Goal: Transaction & Acquisition: Purchase product/service

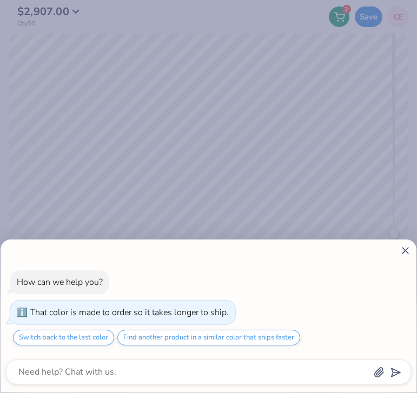
click at [403, 254] on line at bounding box center [406, 251] width 6 height 6
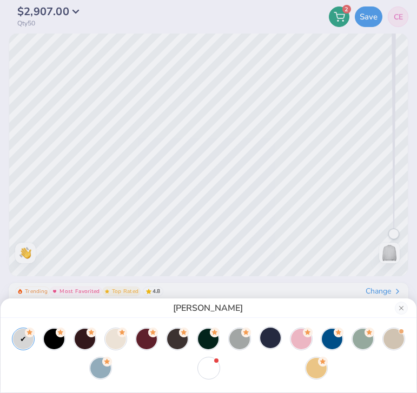
click at [268, 339] on div at bounding box center [270, 338] width 21 height 21
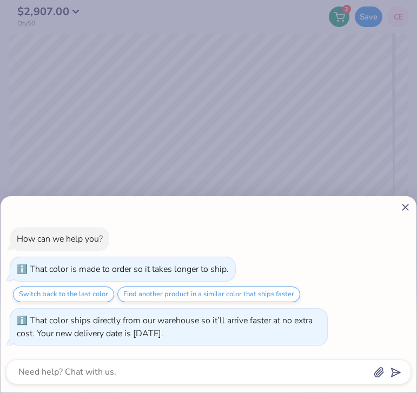
click at [402, 206] on icon at bounding box center [405, 207] width 11 height 11
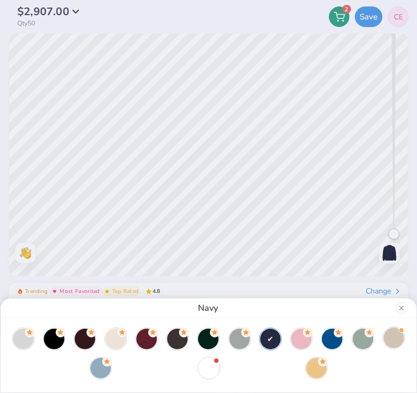
click at [395, 340] on div at bounding box center [394, 338] width 21 height 21
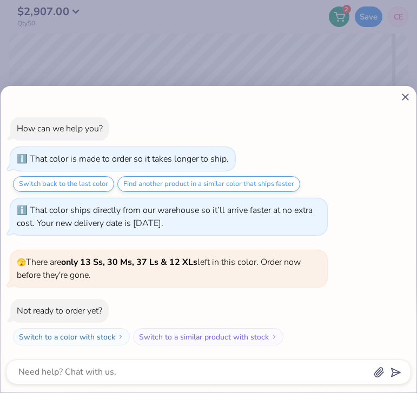
click at [400, 100] on icon at bounding box center [405, 96] width 11 height 11
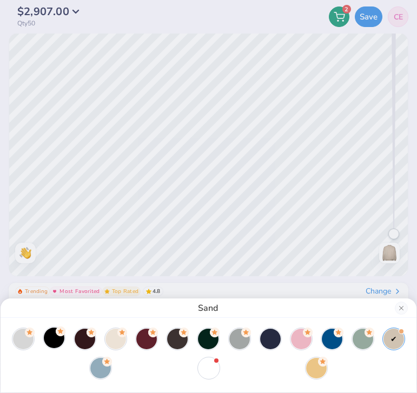
click at [56, 335] on icon at bounding box center [61, 332] width 10 height 10
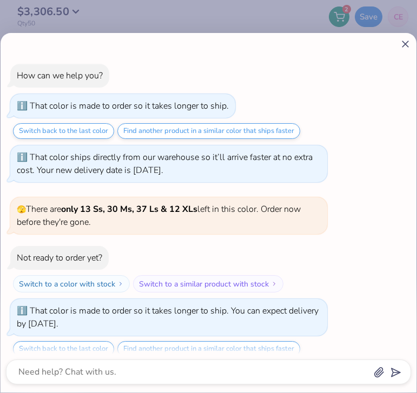
scroll to position [11, 0]
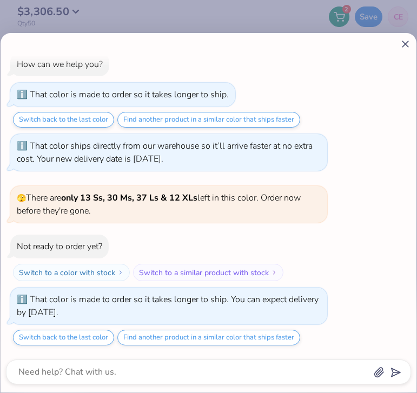
click at [405, 43] on line at bounding box center [406, 44] width 6 height 6
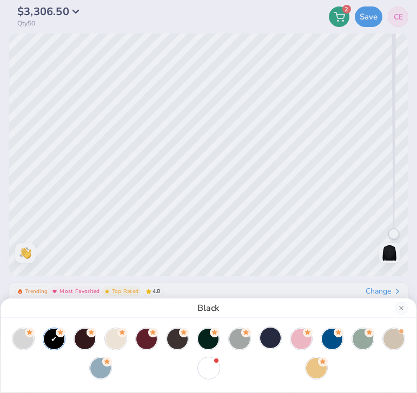
click at [271, 339] on div at bounding box center [270, 338] width 21 height 21
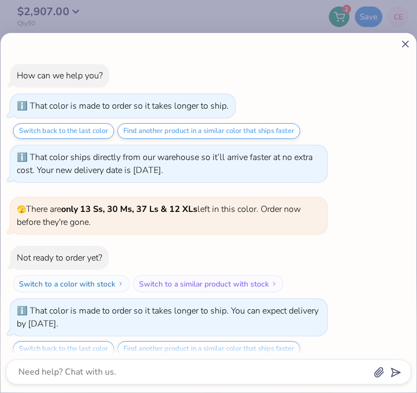
scroll to position [55, 0]
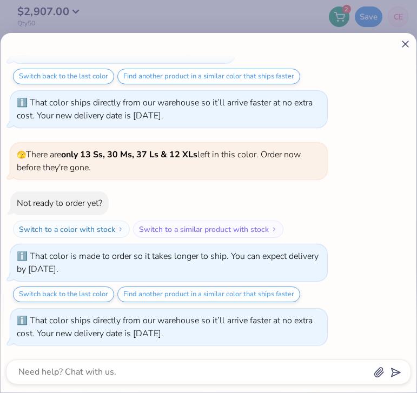
click at [403, 40] on icon at bounding box center [405, 43] width 11 height 11
type textarea "x"
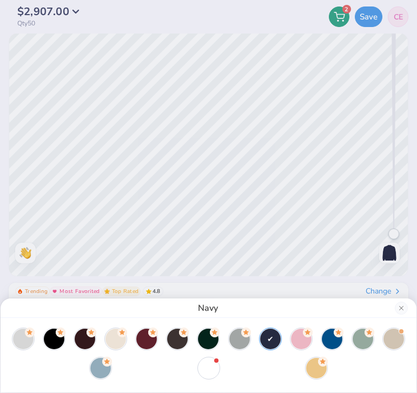
click at [227, 286] on div "Navy" at bounding box center [208, 196] width 417 height 393
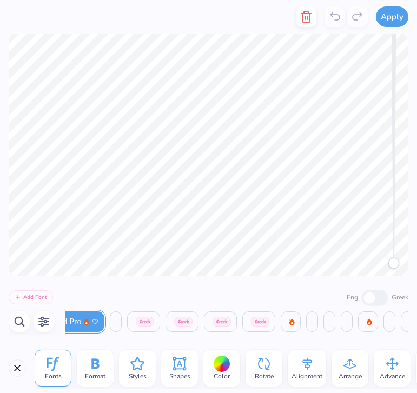
scroll to position [0, 199]
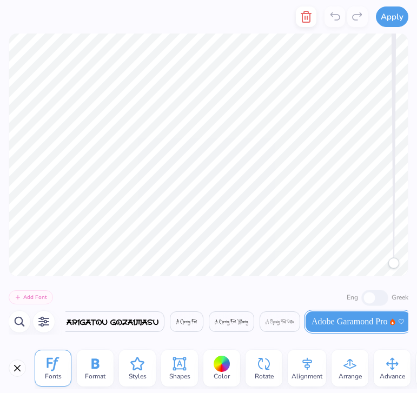
click at [212, 363] on div "Color" at bounding box center [222, 368] width 37 height 37
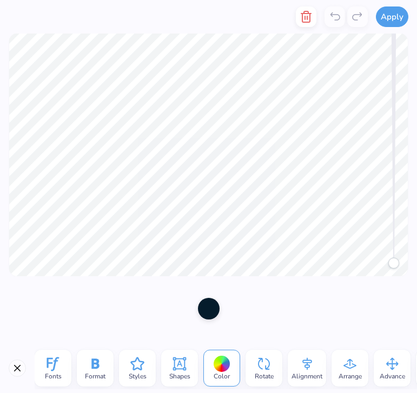
click at [208, 310] on div at bounding box center [209, 309] width 22 height 22
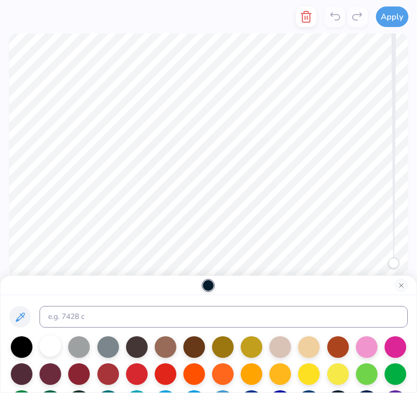
click at [53, 343] on div at bounding box center [51, 347] width 22 height 22
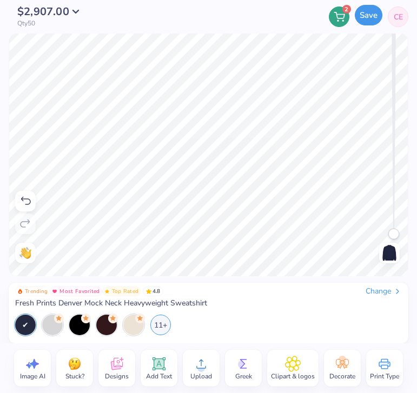
click at [364, 16] on button "Save" at bounding box center [369, 15] width 28 height 21
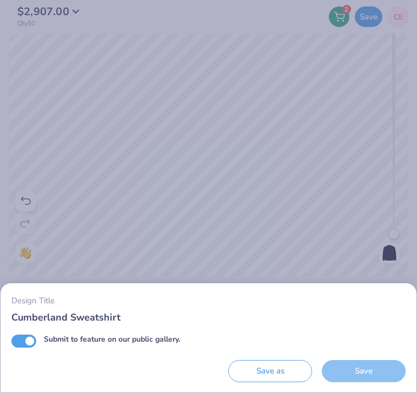
click at [346, 380] on div "Save" at bounding box center [364, 371] width 84 height 22
click at [327, 373] on div "Save" at bounding box center [364, 371] width 84 height 22
click at [272, 377] on button "Save as" at bounding box center [270, 371] width 84 height 22
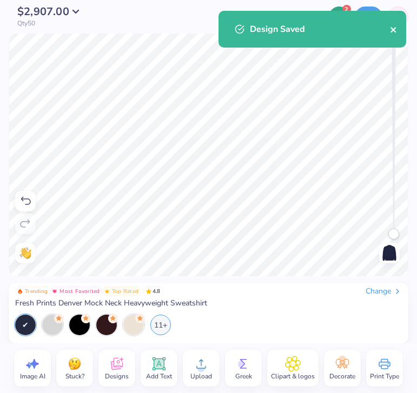
click at [394, 30] on icon "close" at bounding box center [393, 29] width 5 height 5
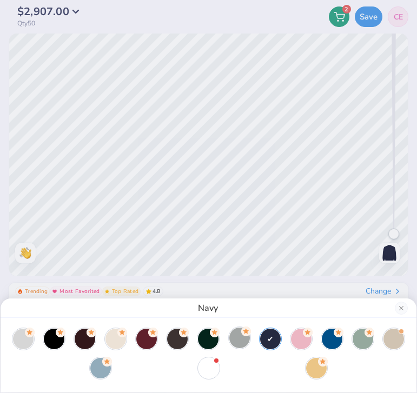
click at [241, 332] on circle at bounding box center [246, 332] width 10 height 10
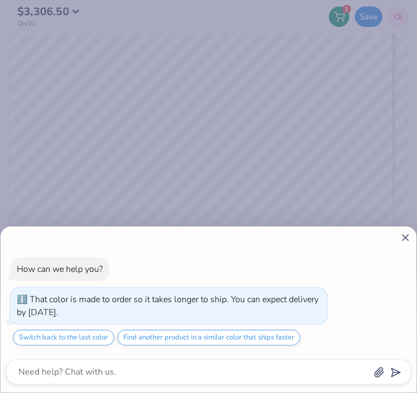
click at [401, 238] on icon at bounding box center [405, 237] width 11 height 11
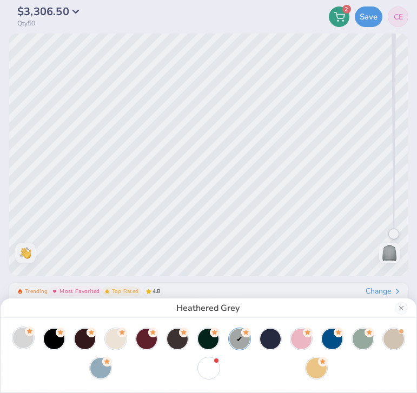
click at [23, 338] on div at bounding box center [23, 338] width 21 height 21
click at [239, 343] on div at bounding box center [239, 338] width 21 height 21
click at [404, 305] on button "Close" at bounding box center [401, 308] width 13 height 13
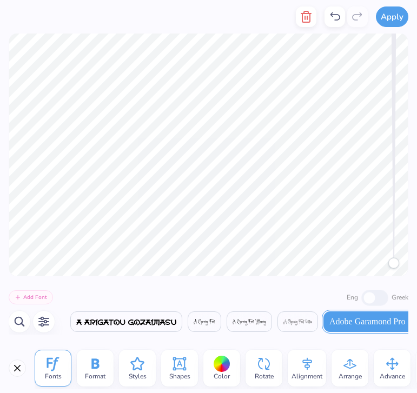
scroll to position [0, 182]
click at [227, 376] on span "Color" at bounding box center [222, 376] width 16 height 9
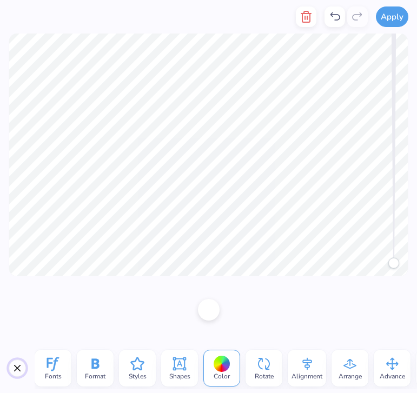
click at [19, 369] on button "Close" at bounding box center [17, 368] width 17 height 17
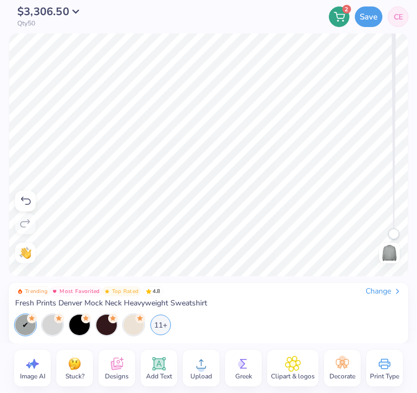
click at [381, 288] on div "Change" at bounding box center [384, 292] width 36 height 10
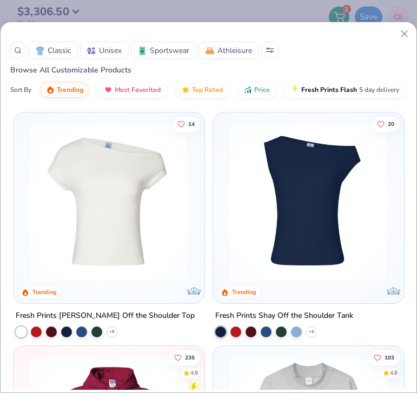
click at [406, 32] on line at bounding box center [405, 34] width 6 height 6
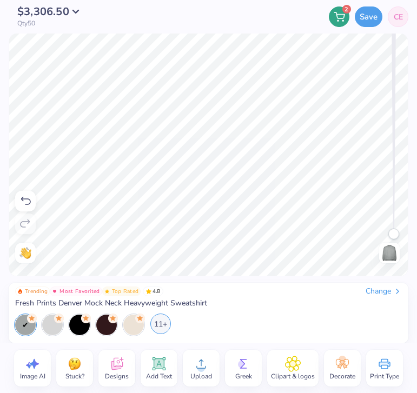
click at [163, 326] on div "11+" at bounding box center [160, 324] width 21 height 21
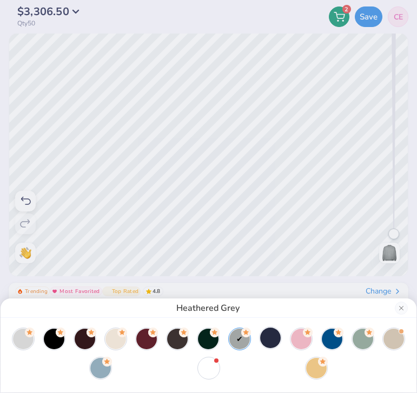
click at [274, 337] on div at bounding box center [270, 338] width 21 height 21
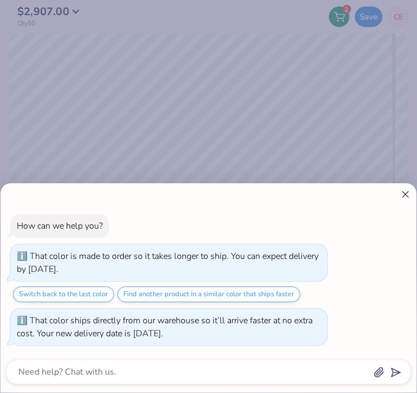
click at [405, 201] on div "How can we help you? That color is made to order so it takes longer to ship. Yo…" at bounding box center [209, 287] width 416 height 209
click at [405, 195] on line at bounding box center [406, 195] width 6 height 6
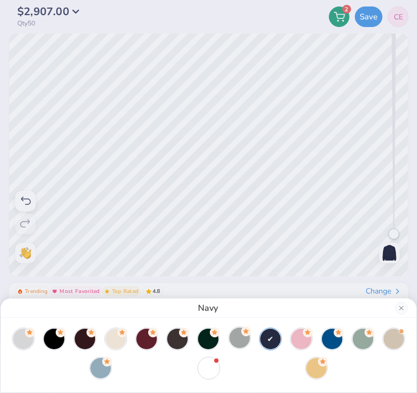
click at [232, 344] on div at bounding box center [239, 338] width 21 height 21
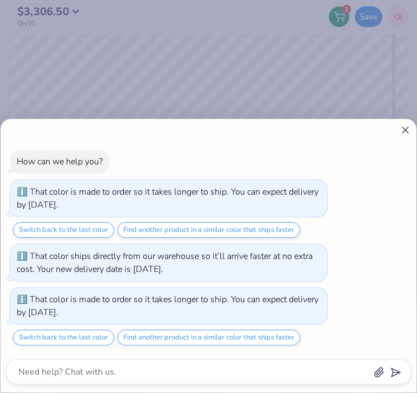
click at [407, 126] on icon at bounding box center [405, 129] width 11 height 11
type textarea "x"
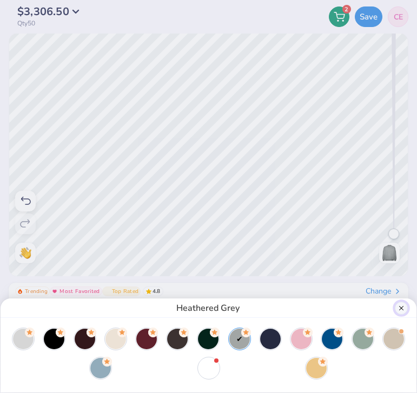
click at [399, 307] on button "Close" at bounding box center [401, 308] width 13 height 13
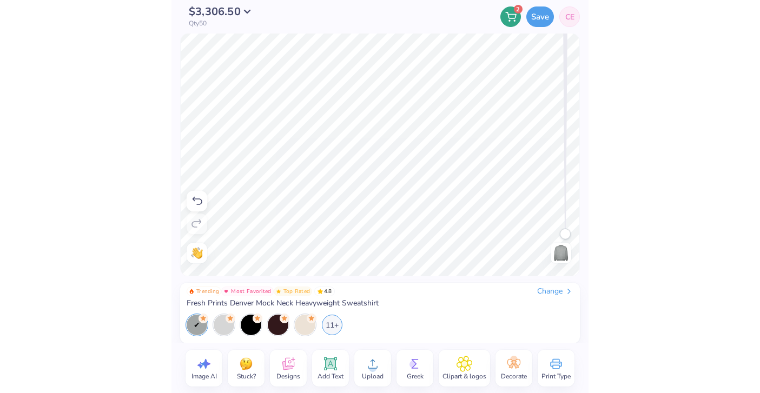
scroll to position [0, 2]
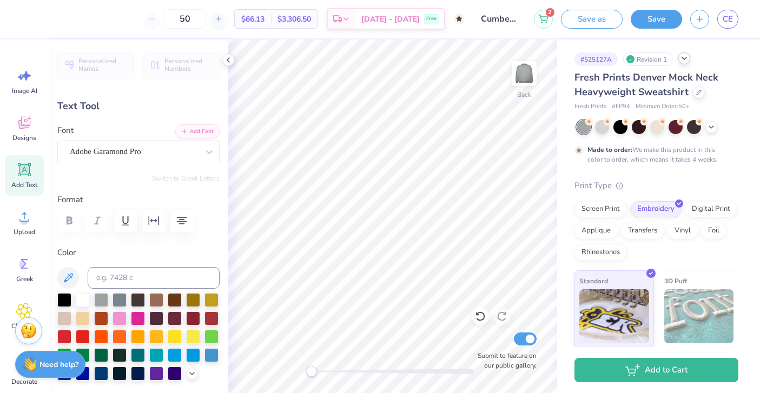
click at [417, 56] on icon at bounding box center [684, 58] width 9 height 9
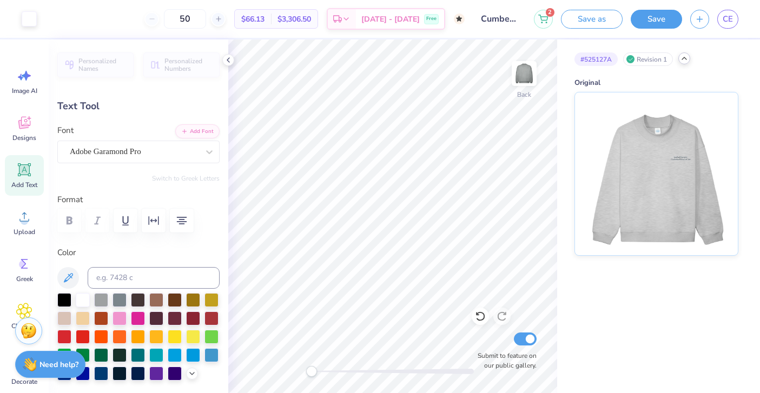
click at [417, 59] on div "Revision 1" at bounding box center [649, 60] width 50 height 14
click at [417, 59] on icon at bounding box center [684, 58] width 9 height 9
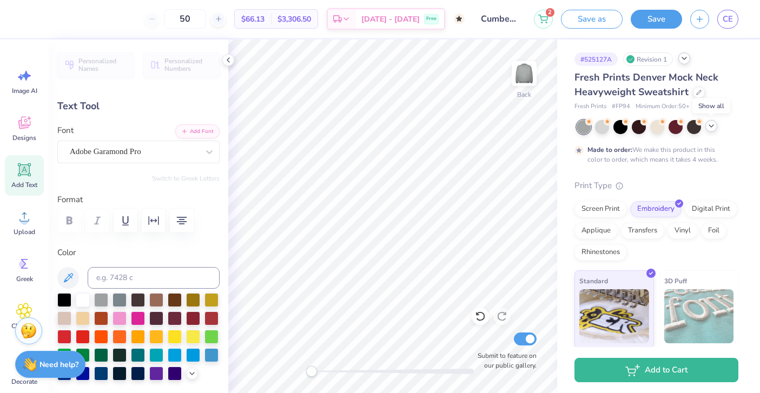
click at [417, 129] on icon at bounding box center [711, 126] width 9 height 9
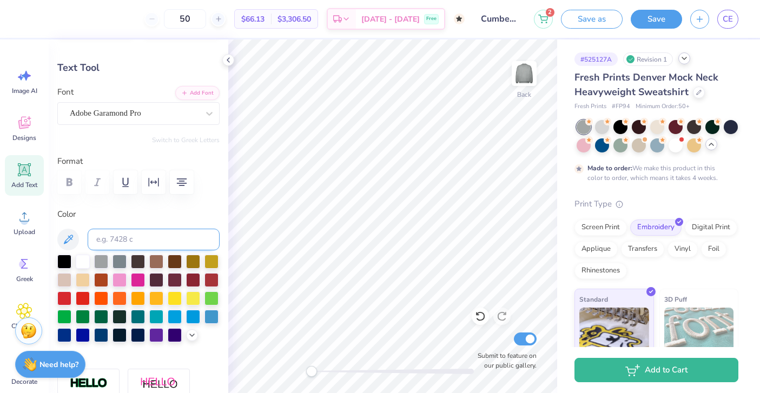
scroll to position [45, 0]
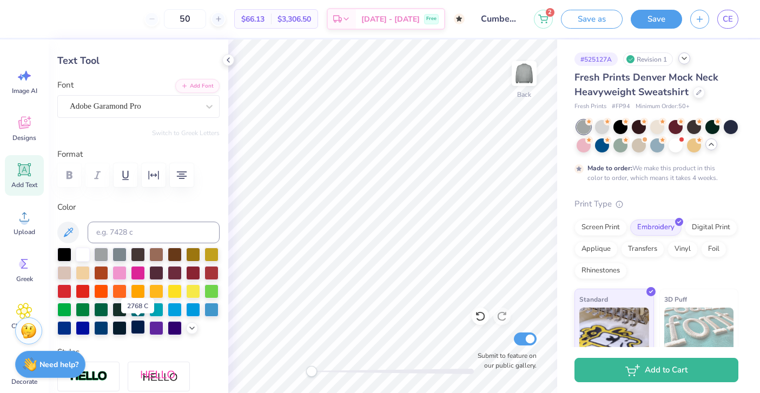
click at [142, 330] on div at bounding box center [138, 327] width 14 height 14
click at [417, 129] on div at bounding box center [602, 126] width 14 height 14
click at [417, 62] on icon at bounding box center [684, 58] width 9 height 9
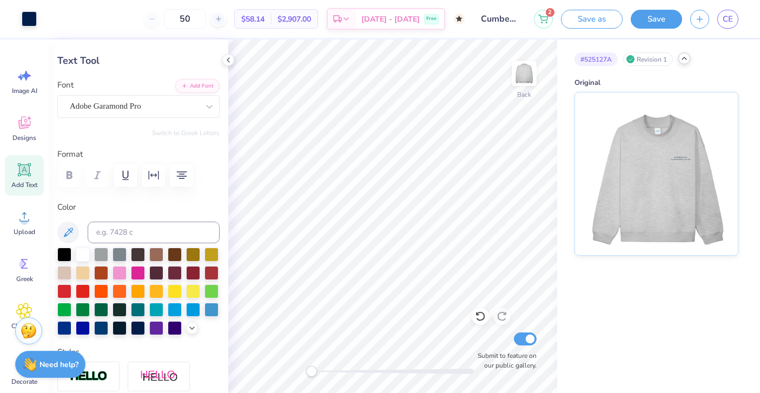
click at [417, 62] on icon at bounding box center [684, 58] width 9 height 9
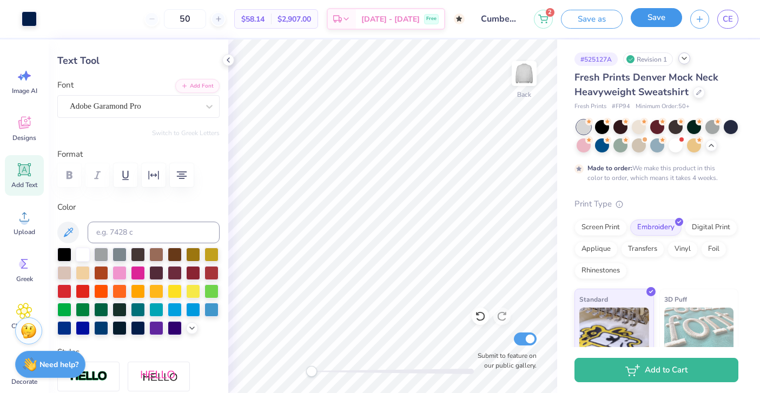
click at [417, 24] on button "Save" at bounding box center [656, 17] width 51 height 19
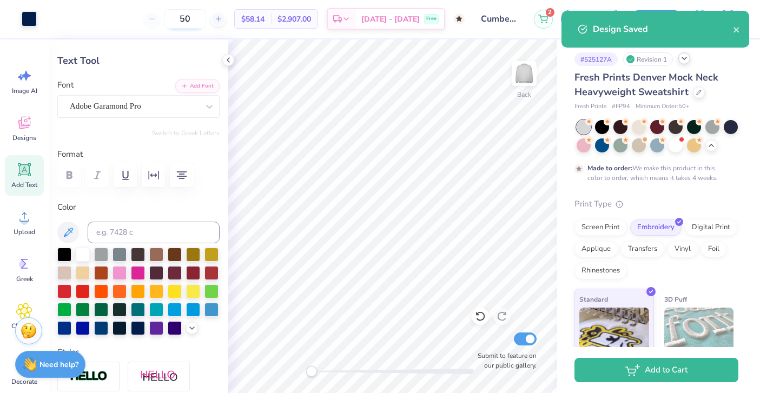
click at [205, 18] on input "50" at bounding box center [185, 18] width 42 height 19
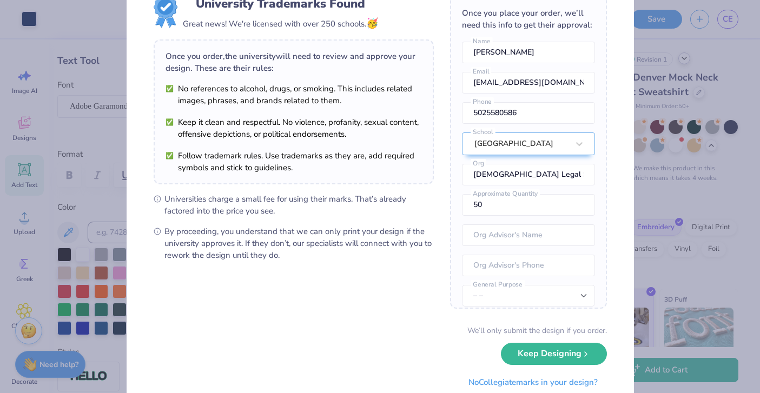
scroll to position [0, 0]
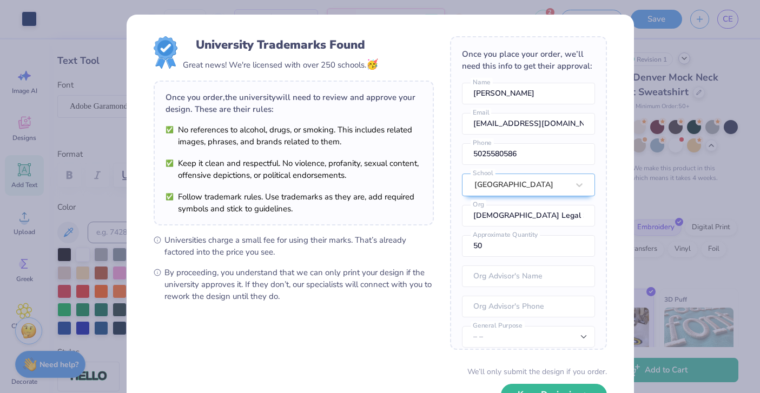
click at [58, 99] on div "University Trademarks Found Great news! We're licensed with over 250 schools. 🥳…" at bounding box center [380, 196] width 760 height 393
click at [417, 146] on div "University Trademarks Found Great news! We're licensed with over 250 schools. 🥳…" at bounding box center [380, 196] width 760 height 393
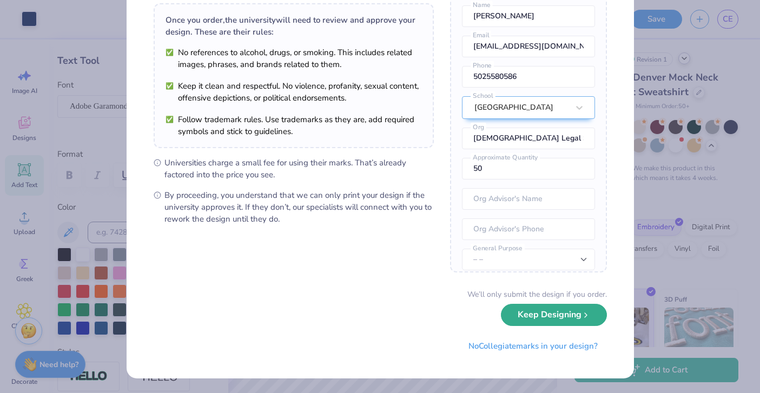
click at [417, 311] on button "Keep Designing" at bounding box center [554, 315] width 106 height 22
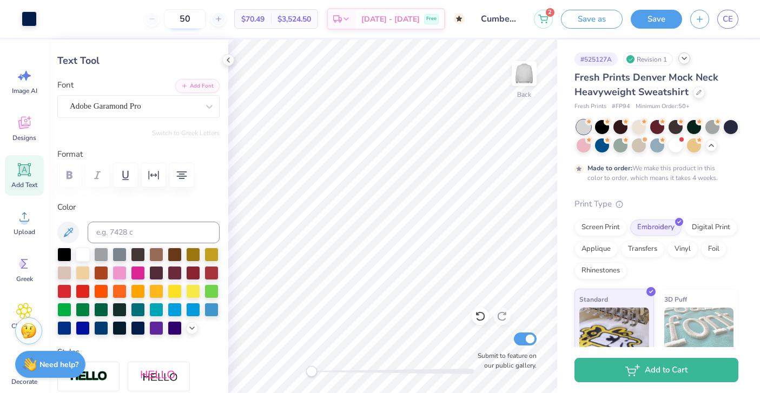
type input "5"
type input "2"
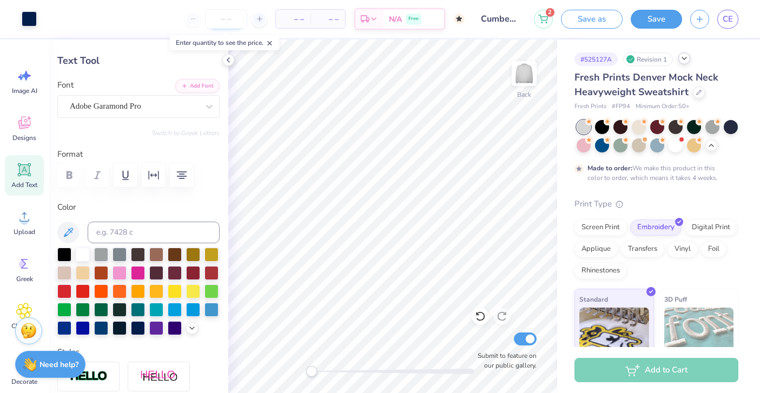
type input "4"
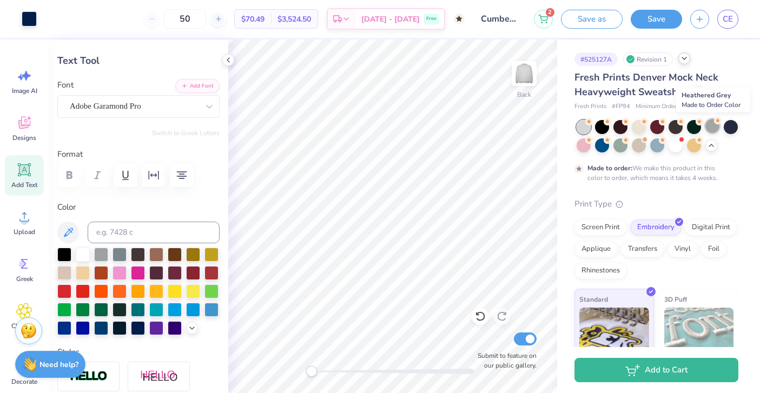
click at [417, 126] on div at bounding box center [713, 126] width 14 height 14
click at [206, 22] on input "50" at bounding box center [185, 18] width 42 height 19
type input "5"
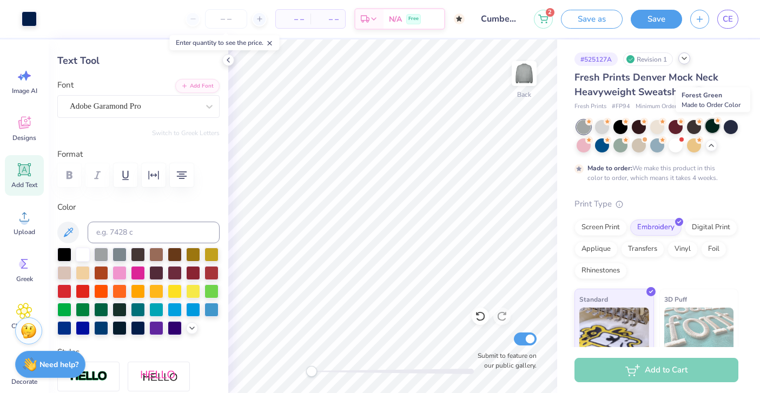
click at [417, 128] on div at bounding box center [713, 126] width 14 height 14
click at [417, 124] on div at bounding box center [731, 126] width 14 height 14
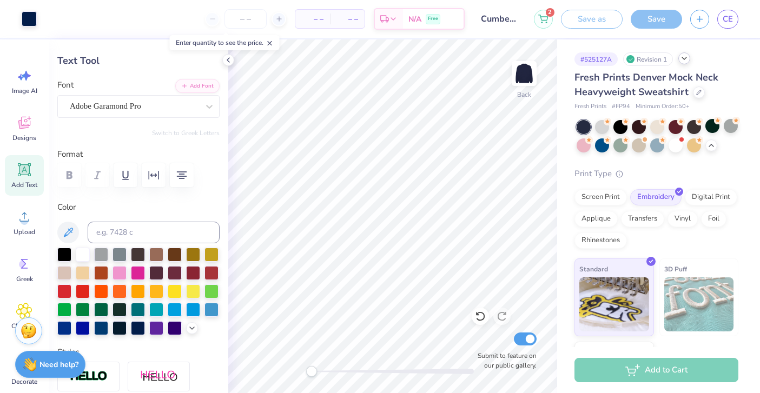
type textarea "x"
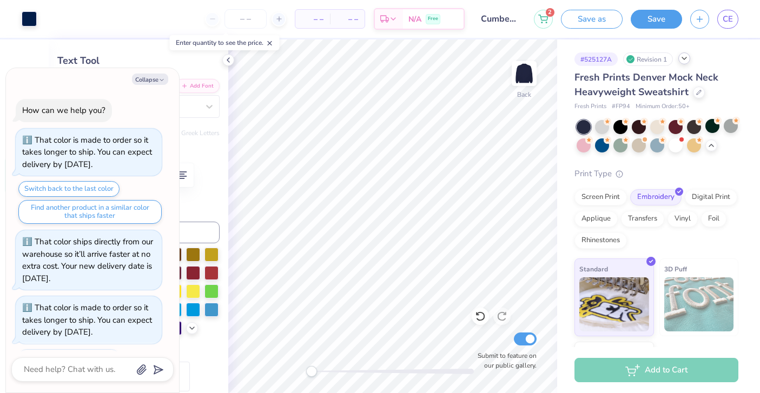
scroll to position [102, 0]
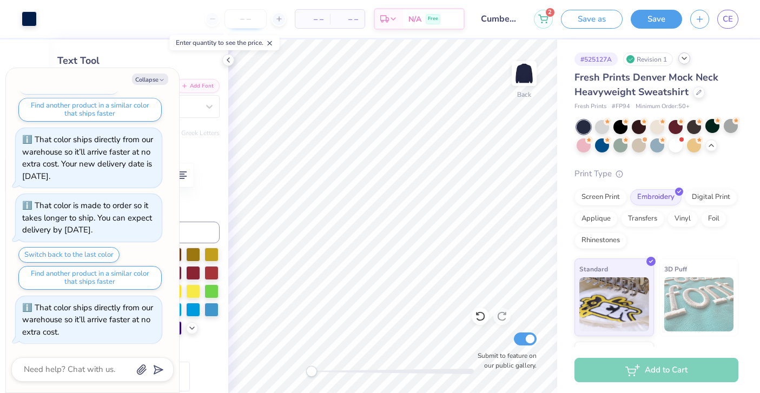
click at [244, 25] on input "number" at bounding box center [246, 18] width 42 height 19
type input "5"
type textarea "x"
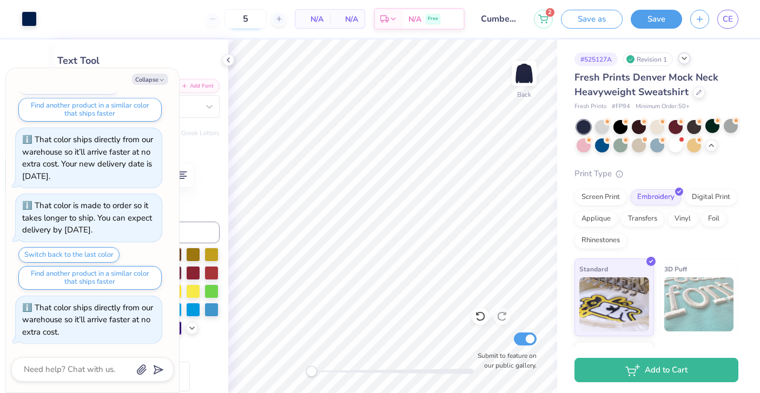
type input "50"
type textarea "x"
type input "5"
type textarea "x"
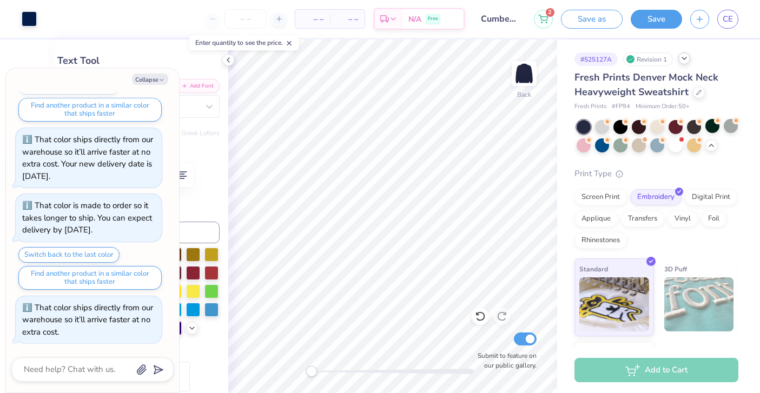
type input "4"
type textarea "x"
type input "40"
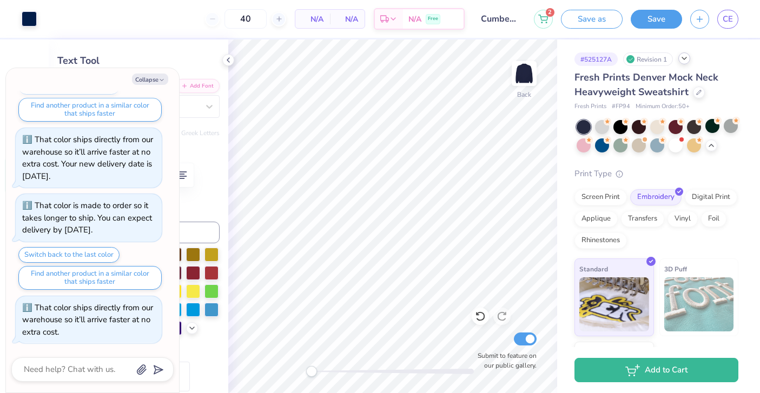
type textarea "x"
type input "4"
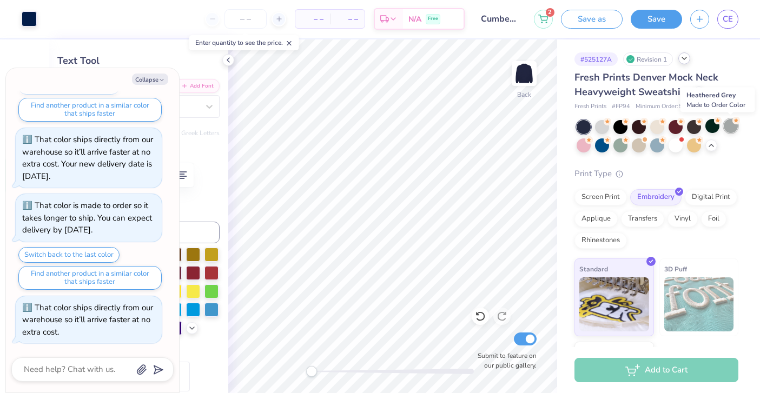
click at [417, 124] on div at bounding box center [731, 126] width 14 height 14
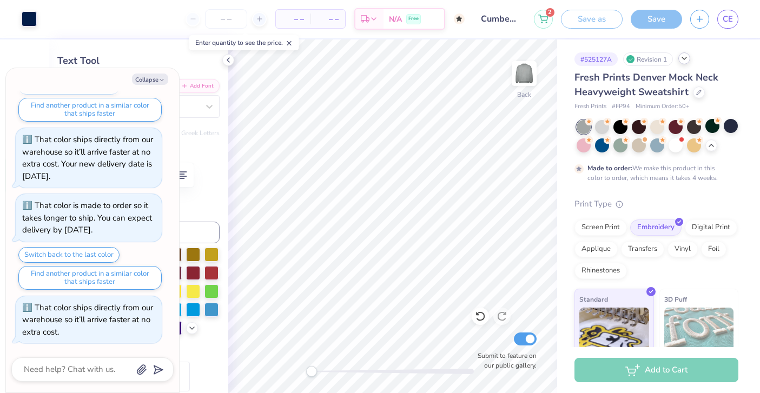
scroll to position [192, 0]
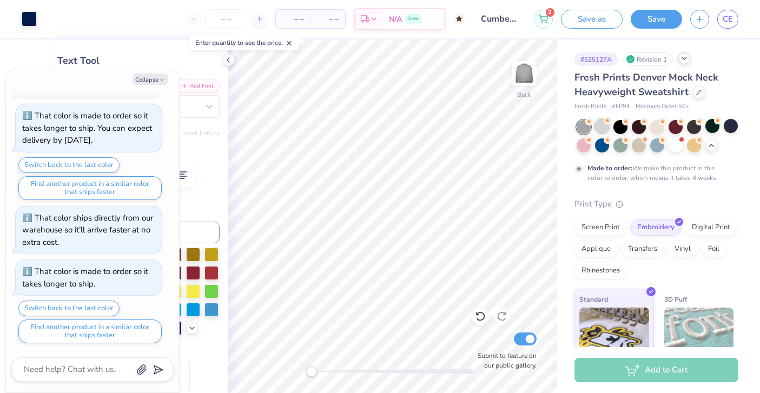
click at [417, 120] on div at bounding box center [602, 126] width 14 height 14
type textarea "x"
click at [228, 20] on input "number" at bounding box center [226, 18] width 42 height 19
type input "5"
type textarea "x"
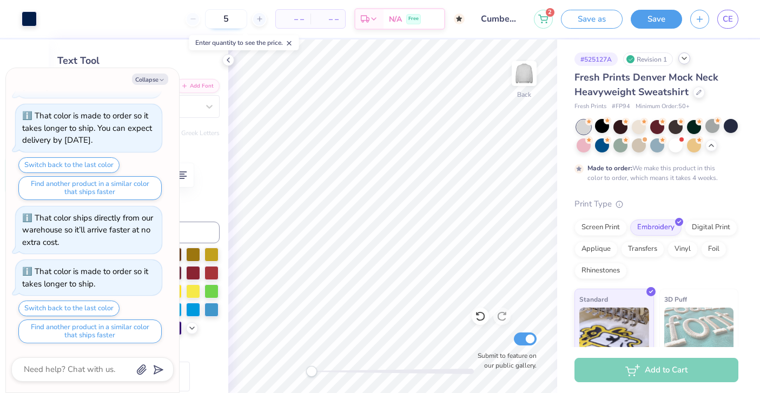
type input "50"
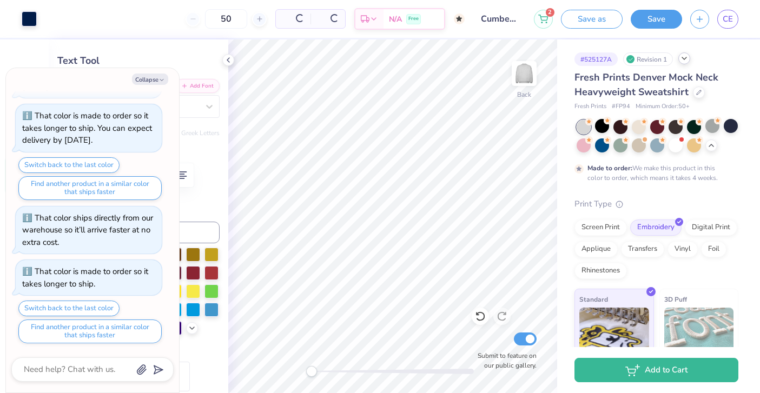
type textarea "x"
type input "50"
click at [417, 65] on img at bounding box center [524, 73] width 43 height 43
click at [152, 78] on button "Collapse" at bounding box center [150, 79] width 36 height 11
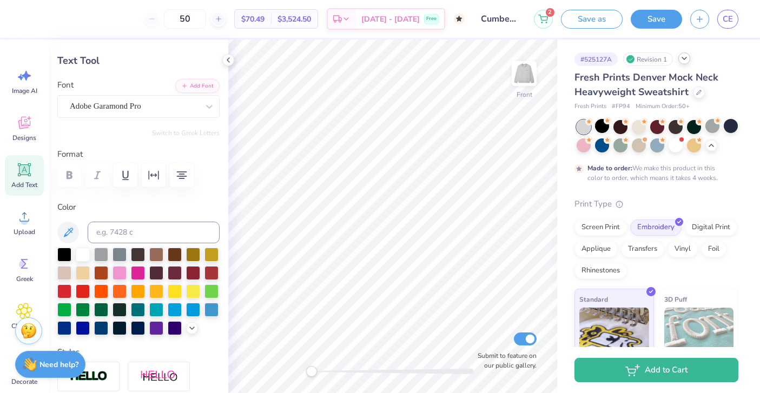
click at [168, 17] on div "50" at bounding box center [185, 18] width 81 height 19
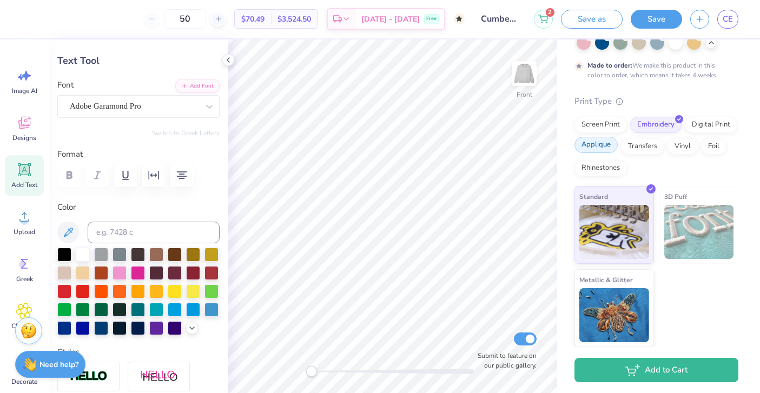
scroll to position [0, 0]
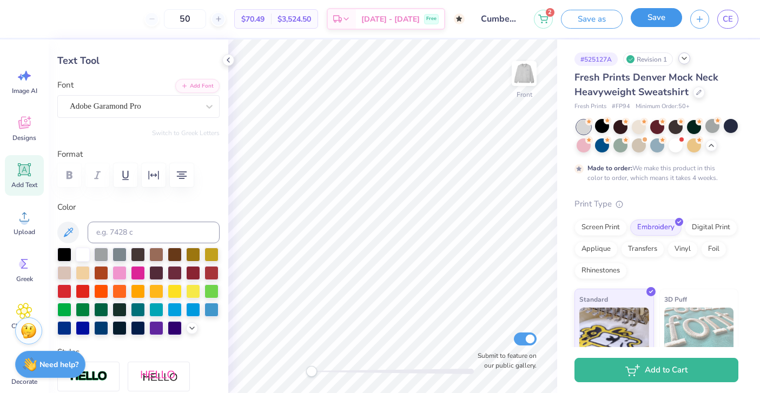
click at [417, 25] on button "Save" at bounding box center [656, 17] width 51 height 19
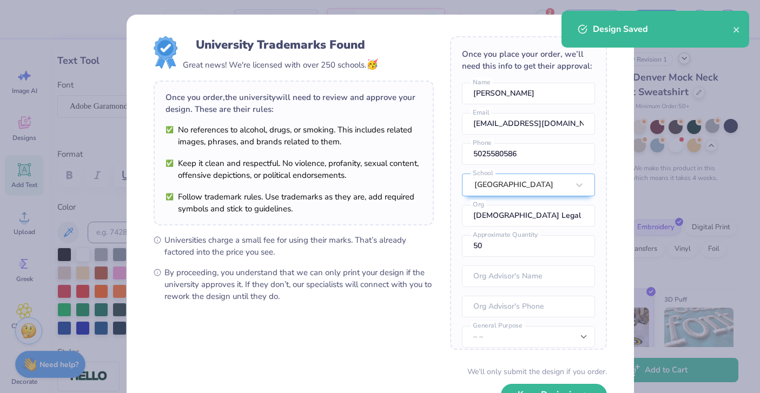
click at [417, 136] on div "University Trademarks Found Great news! We're licensed with over 250 schools. 🥳…" at bounding box center [380, 196] width 760 height 393
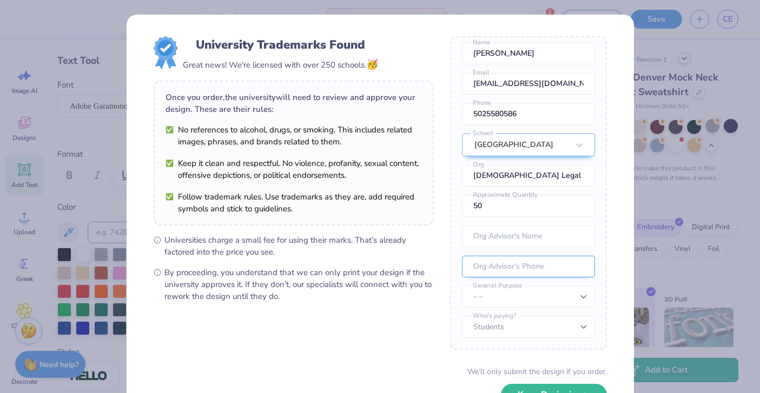
scroll to position [77, 0]
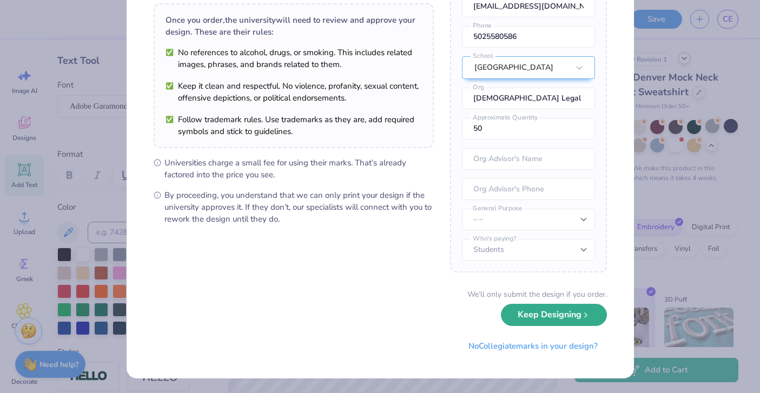
click at [417, 312] on button "Keep Designing" at bounding box center [554, 315] width 106 height 22
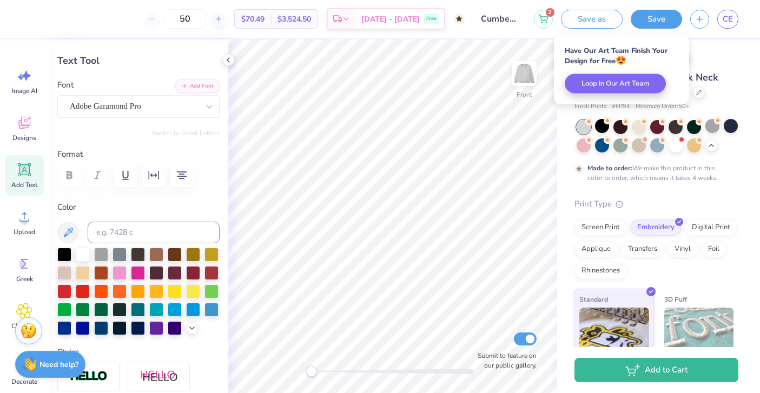
click at [417, 276] on div "# 525127A Revision 1 Fresh Prints Denver Mock Neck Heavyweight Sweatshirt Fresh…" at bounding box center [658, 245] width 203 height 411
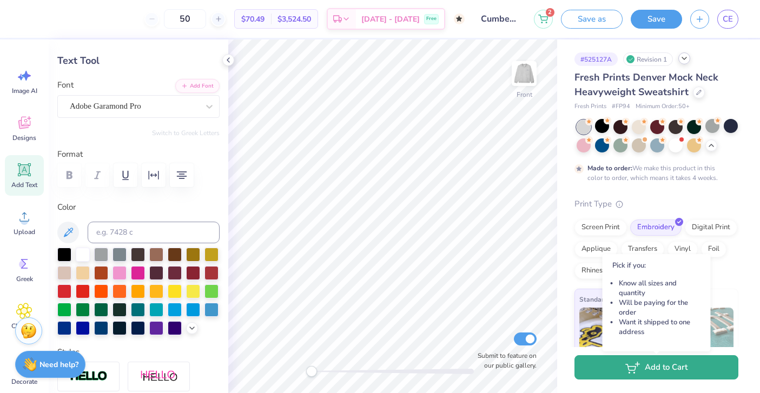
click at [417, 375] on button "Add to Cart" at bounding box center [657, 368] width 164 height 24
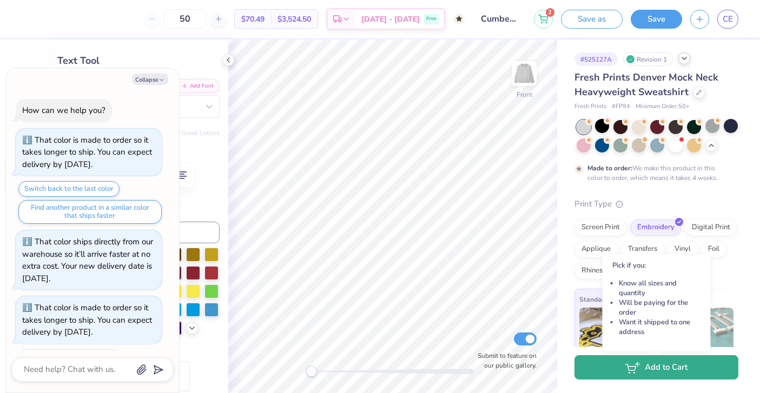
scroll to position [234, 0]
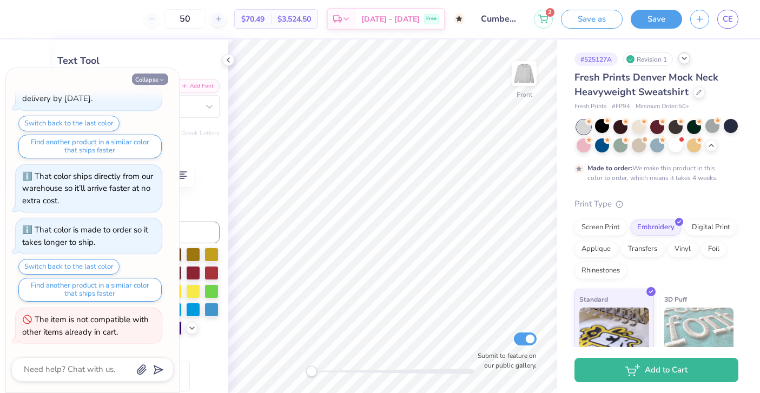
click at [156, 82] on button "Collapse" at bounding box center [150, 79] width 36 height 11
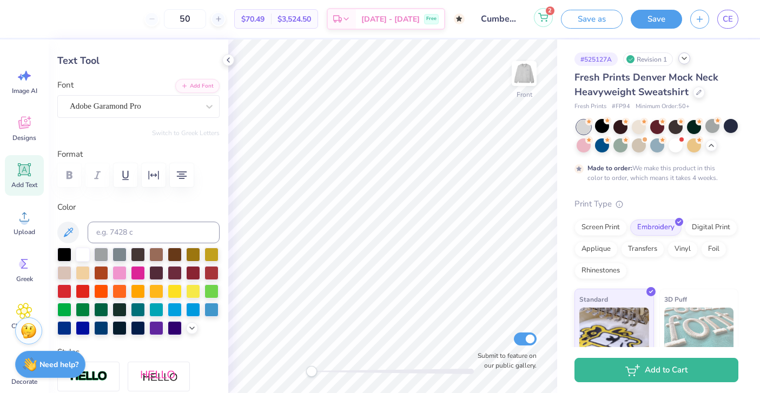
click at [417, 15] on icon at bounding box center [543, 16] width 9 height 5
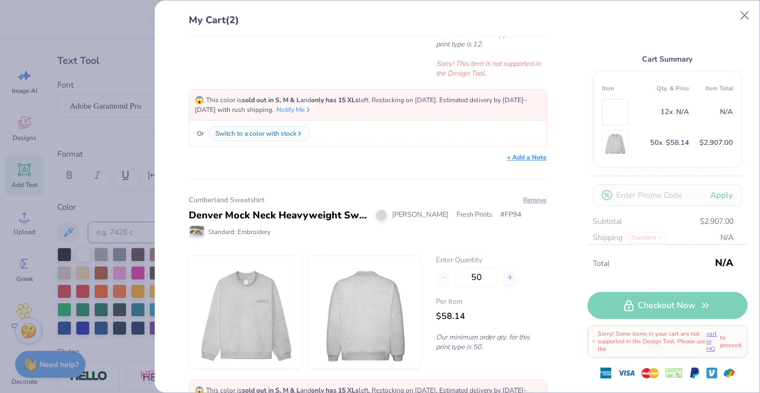
scroll to position [231, 0]
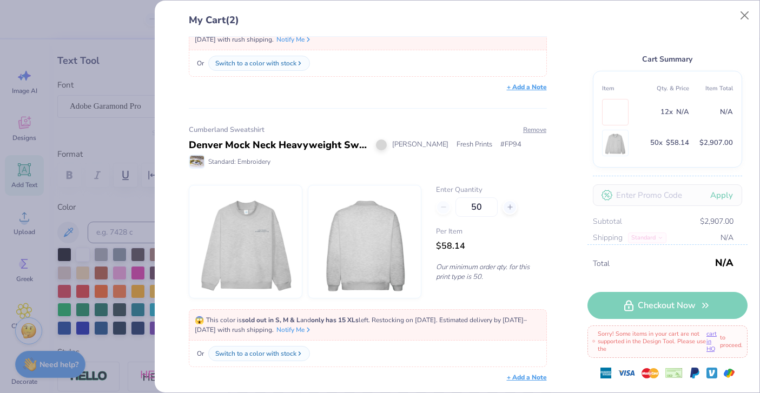
click at [147, 181] on div "My Cart (2) Cumberland Sweatshirt Denver Mock Neck Heavyweight Sweatshirt Ash G…" at bounding box center [380, 196] width 760 height 393
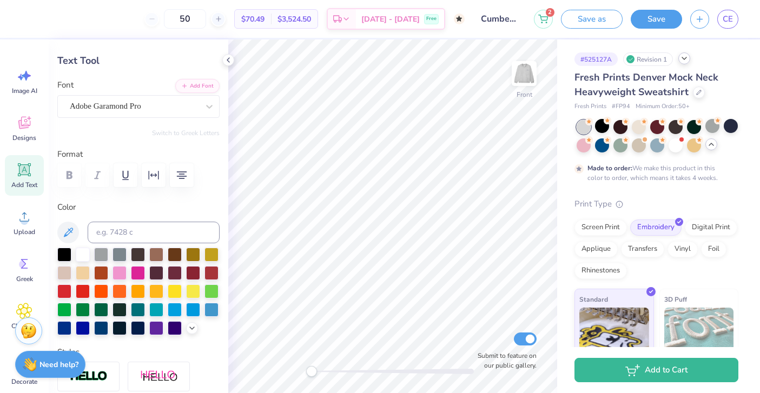
click at [417, 146] on icon at bounding box center [711, 144] width 9 height 9
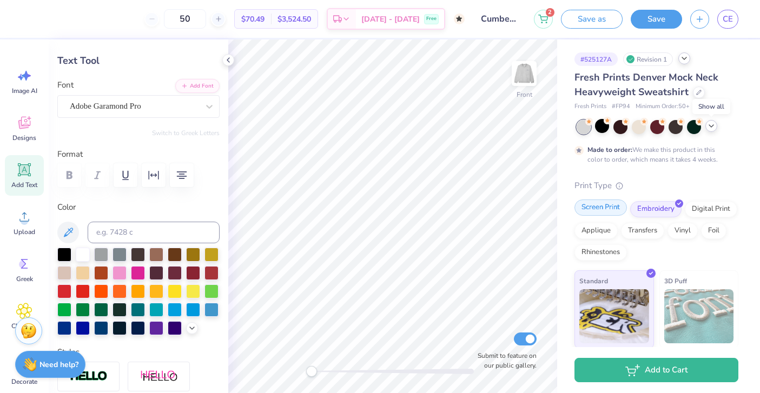
click at [417, 208] on div "Screen Print" at bounding box center [601, 208] width 53 height 16
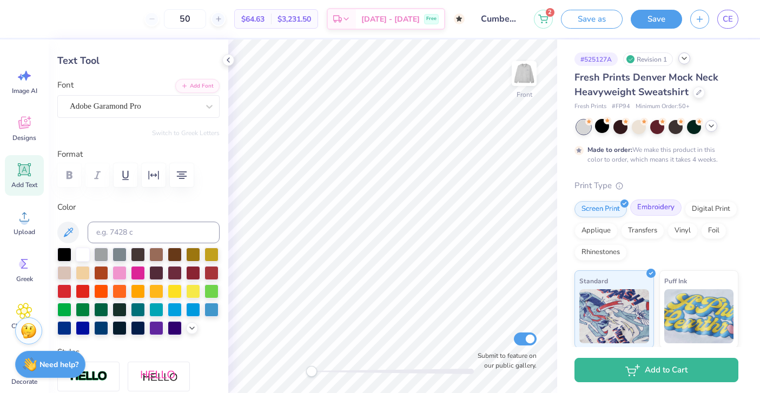
click at [417, 206] on div "Embroidery" at bounding box center [656, 208] width 51 height 16
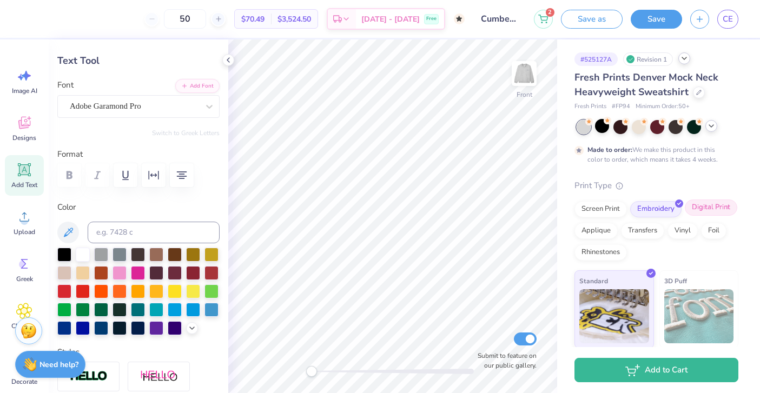
click at [417, 210] on div "Digital Print" at bounding box center [711, 208] width 53 height 16
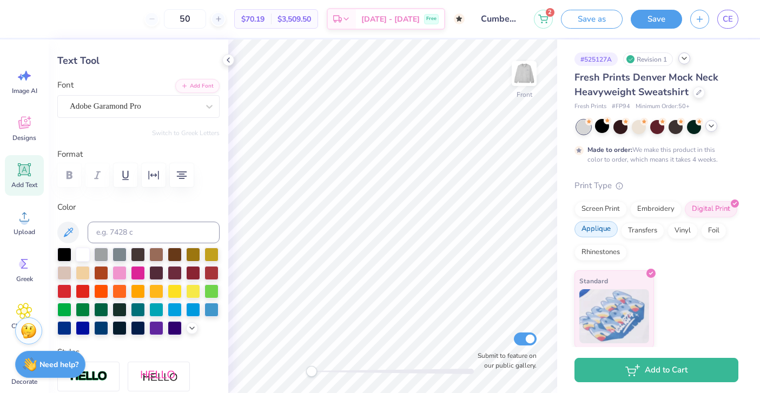
click at [417, 234] on div "Applique" at bounding box center [596, 229] width 43 height 16
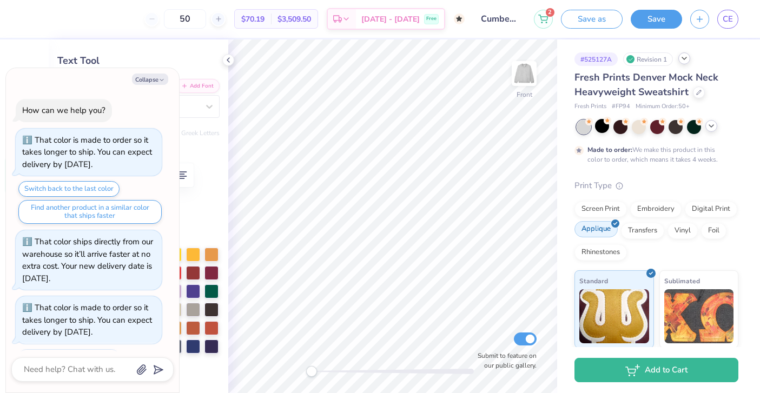
scroll to position [300, 0]
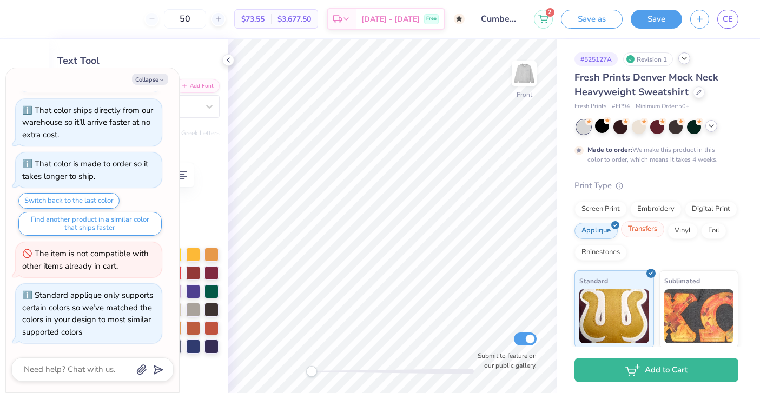
click at [417, 231] on div "Transfers" at bounding box center [642, 229] width 43 height 16
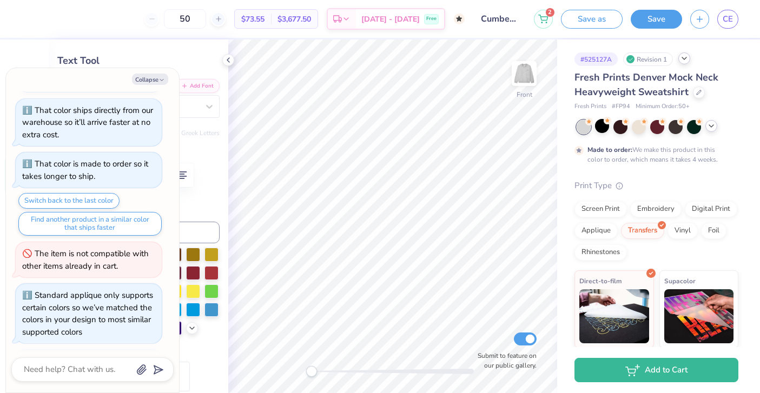
scroll to position [366, 0]
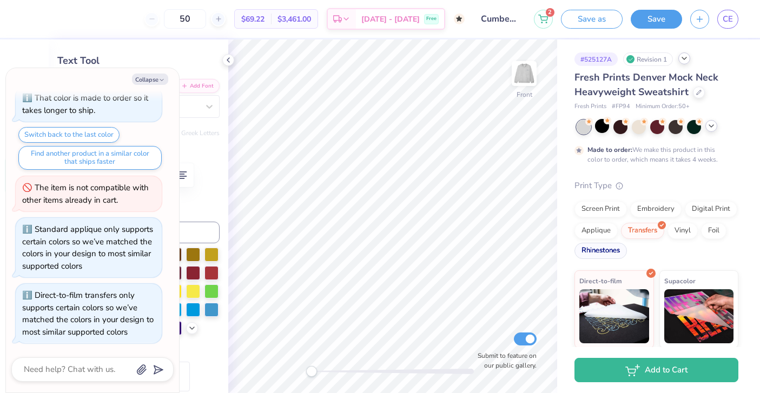
click at [417, 249] on div "Rhinestones" at bounding box center [601, 251] width 53 height 16
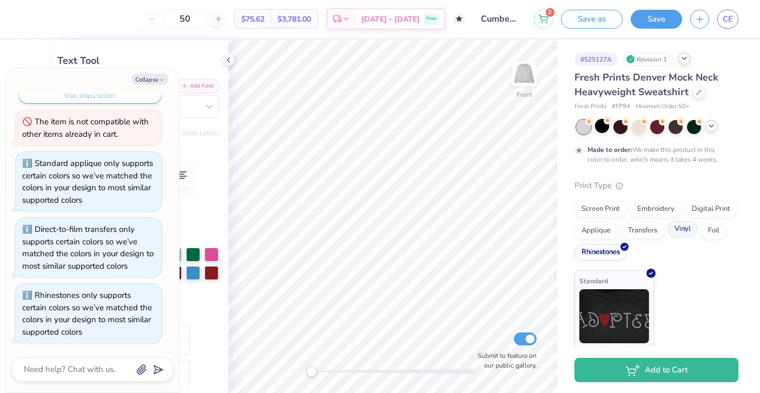
click at [417, 226] on div "Vinyl" at bounding box center [683, 229] width 30 height 16
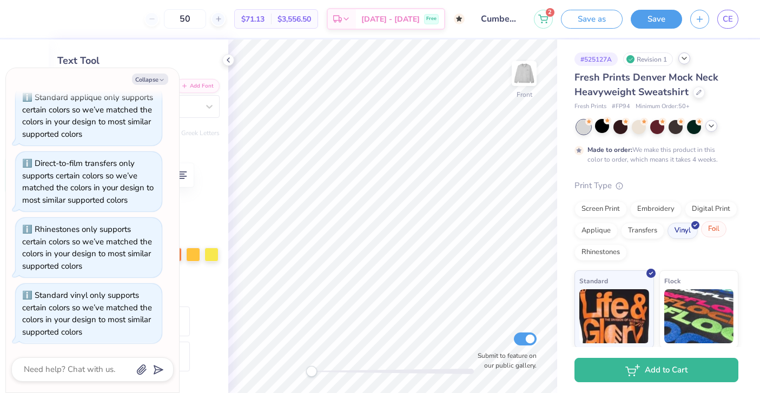
click at [417, 229] on div "Foil" at bounding box center [713, 229] width 25 height 16
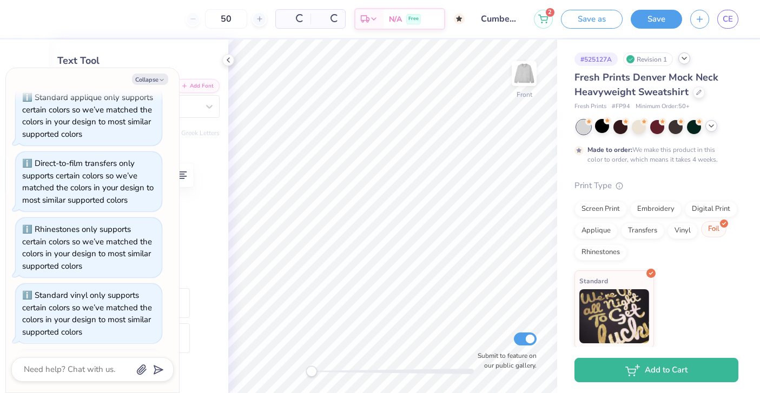
scroll to position [564, 0]
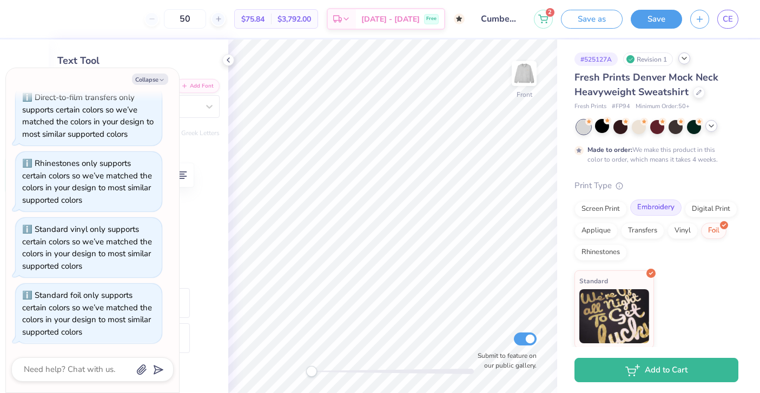
click at [417, 212] on div "Screen Print" at bounding box center [601, 209] width 53 height 16
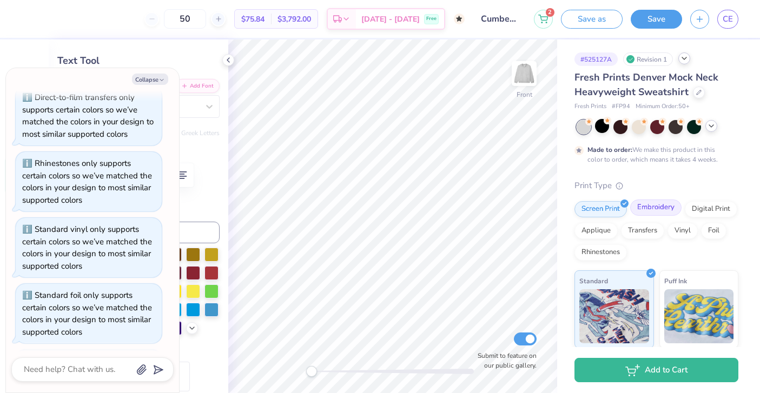
scroll to position [630, 0]
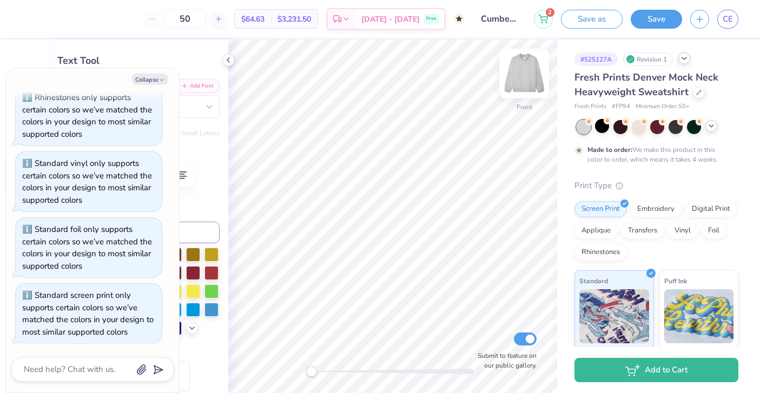
click at [417, 73] on img at bounding box center [524, 73] width 43 height 43
click at [159, 80] on icon "button" at bounding box center [162, 80] width 6 height 6
type textarea "x"
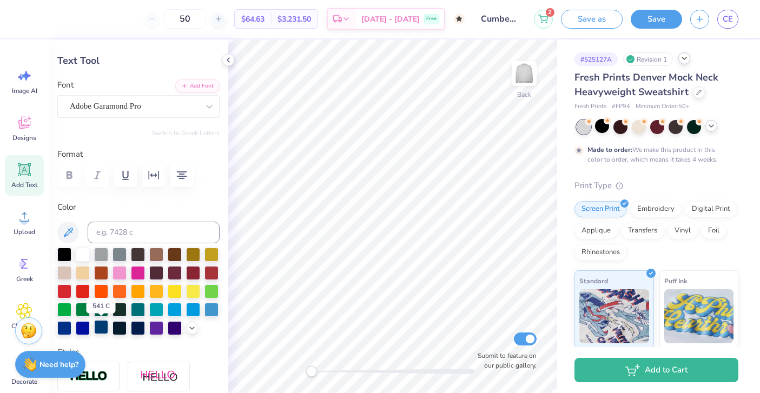
click at [100, 324] on div at bounding box center [101, 327] width 14 height 14
click at [263, 18] on span "$64.63" at bounding box center [252, 19] width 23 height 11
click at [206, 24] on input "50" at bounding box center [185, 18] width 42 height 19
type input "5"
type input "4"
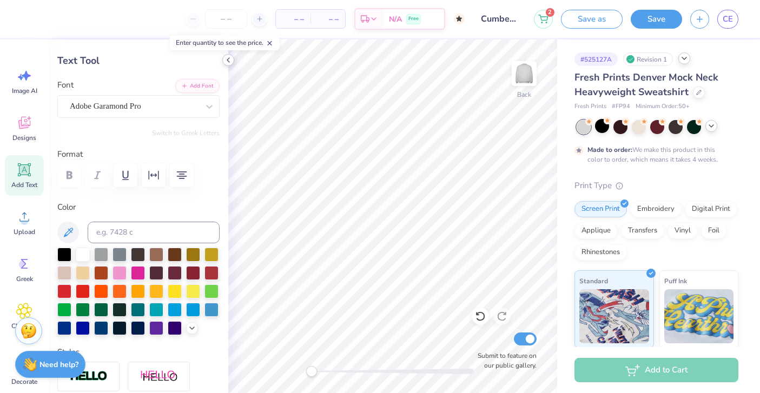
click at [229, 58] on polyline at bounding box center [228, 60] width 2 height 4
